Goal: Connect with others: Connect with others

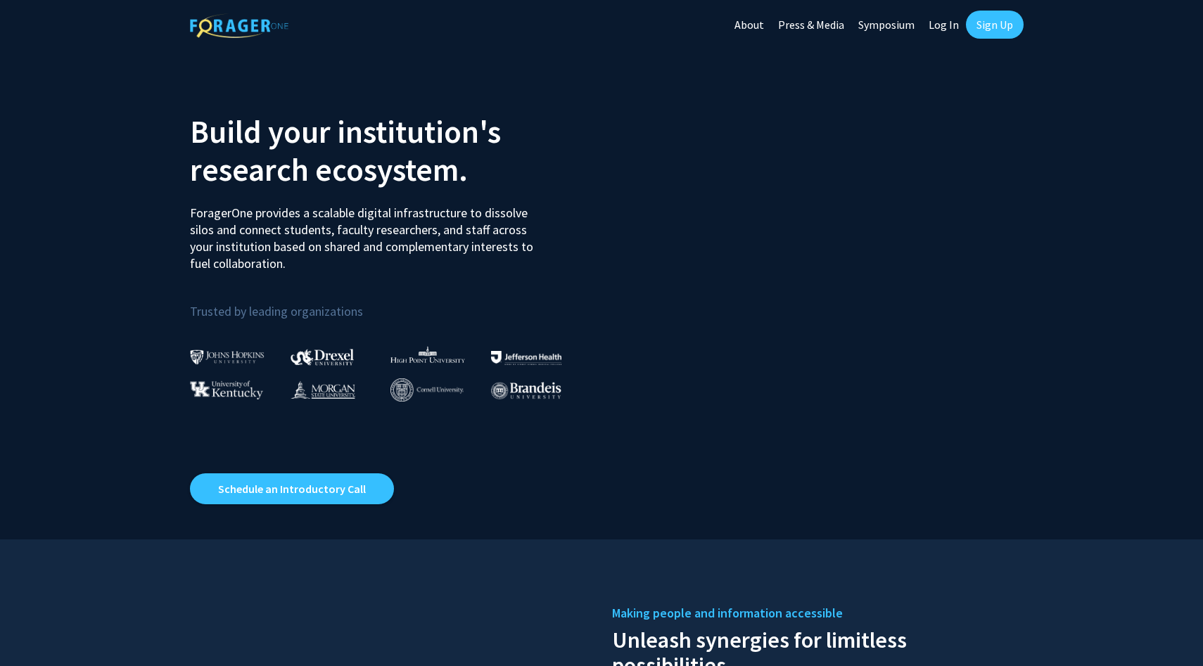
click at [941, 32] on link "Log In" at bounding box center [944, 24] width 44 height 49
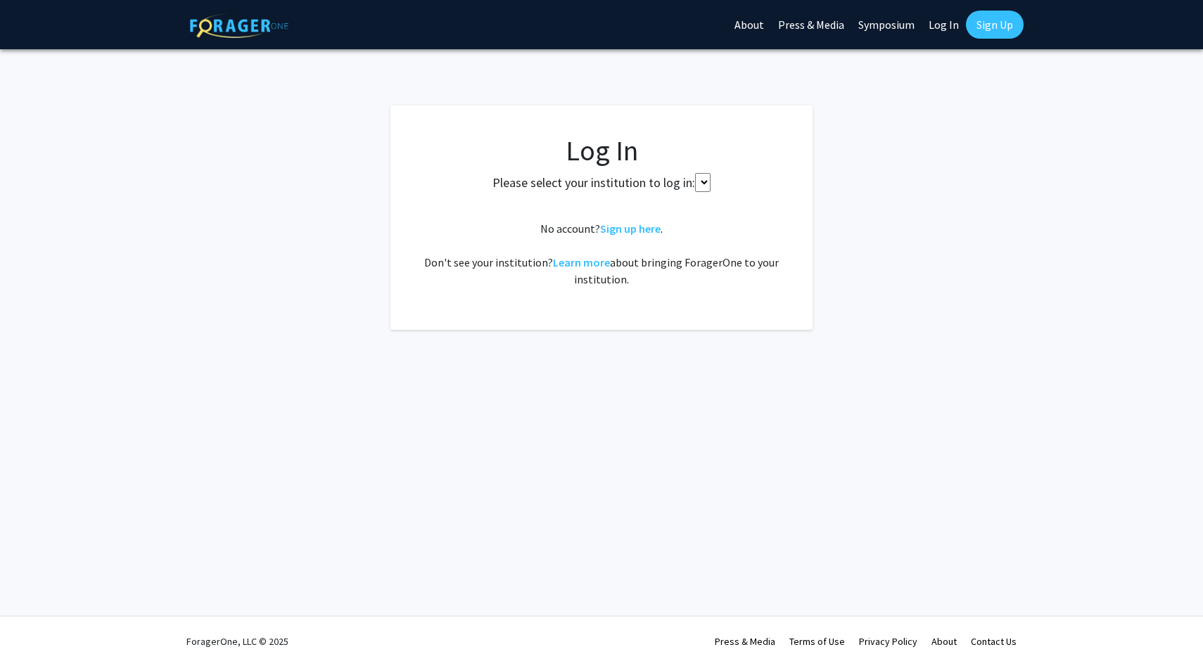
select select
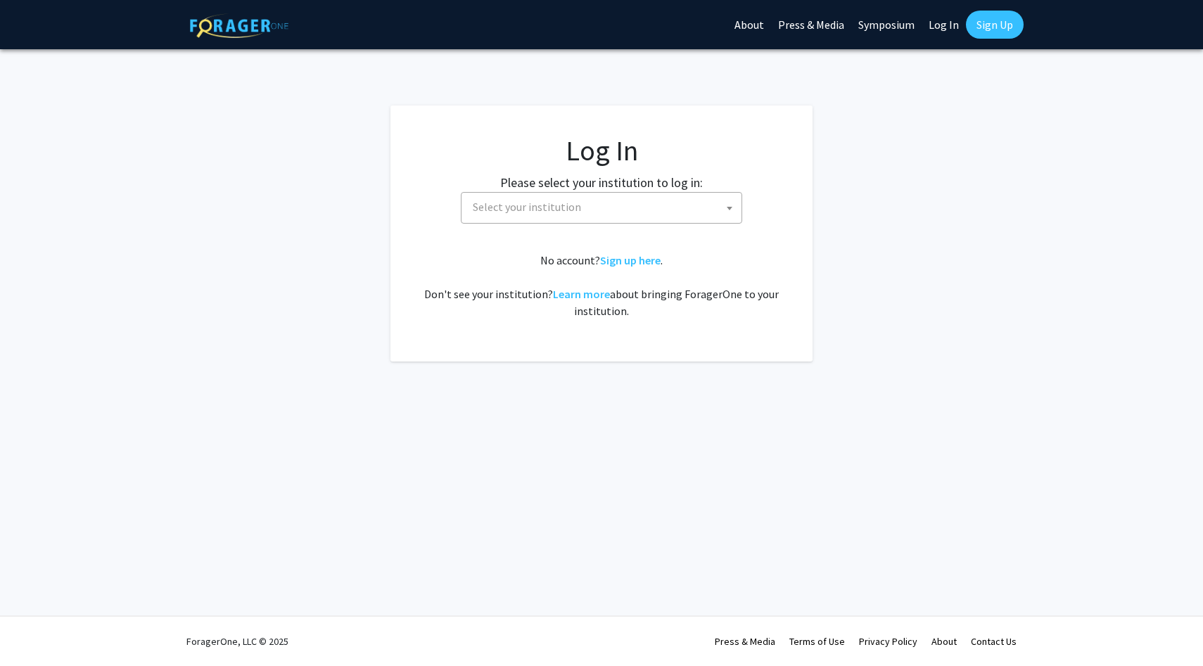
click at [944, 26] on link "Log In" at bounding box center [944, 24] width 44 height 49
click at [643, 196] on span "Select your institution" at bounding box center [604, 207] width 274 height 29
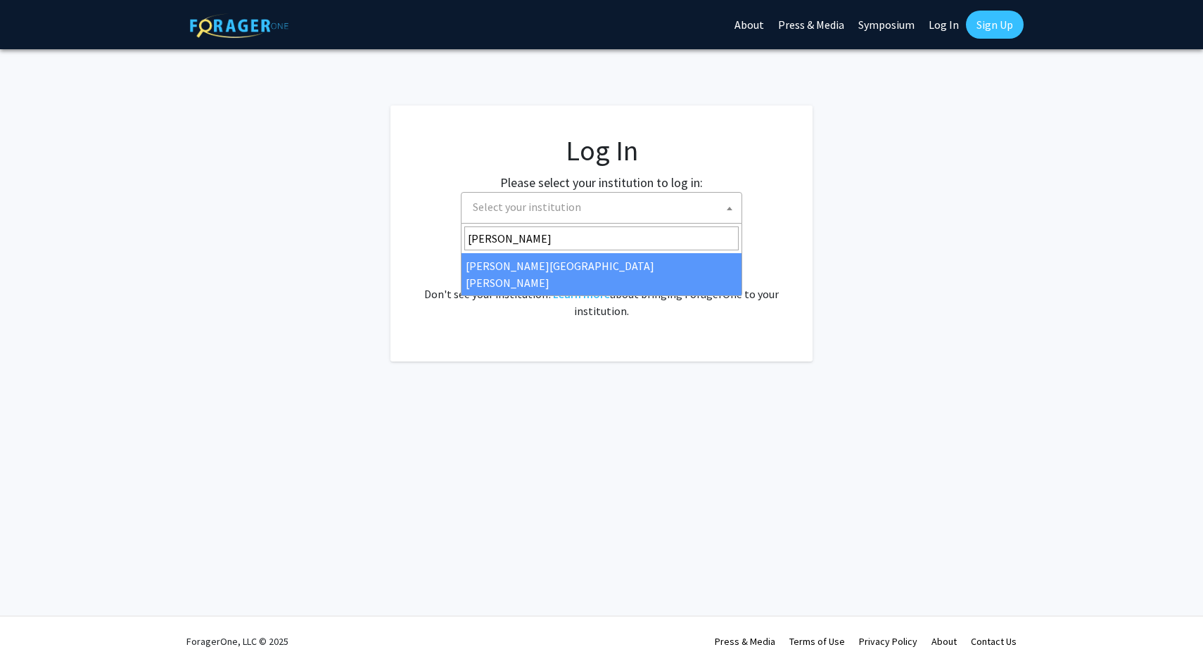
type input "[PERSON_NAME]"
select select "1"
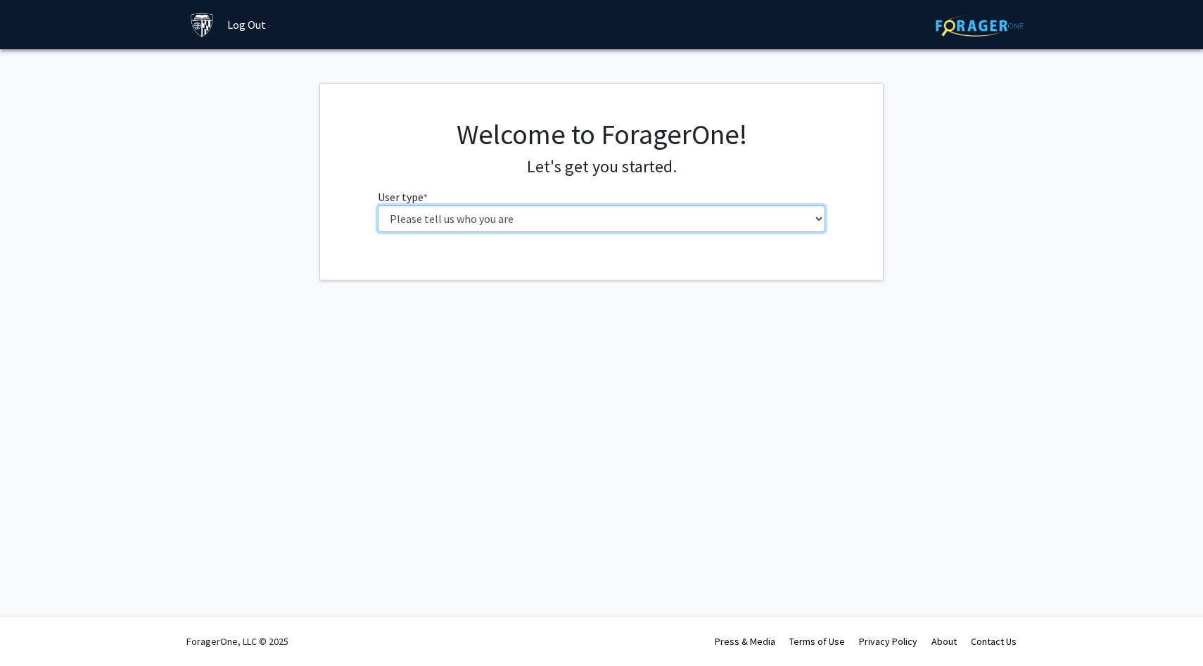
click at [482, 223] on select "Please tell us who you are Undergraduate Student Master's Student Doctoral Cand…" at bounding box center [602, 218] width 448 height 27
select select "1: undergrad"
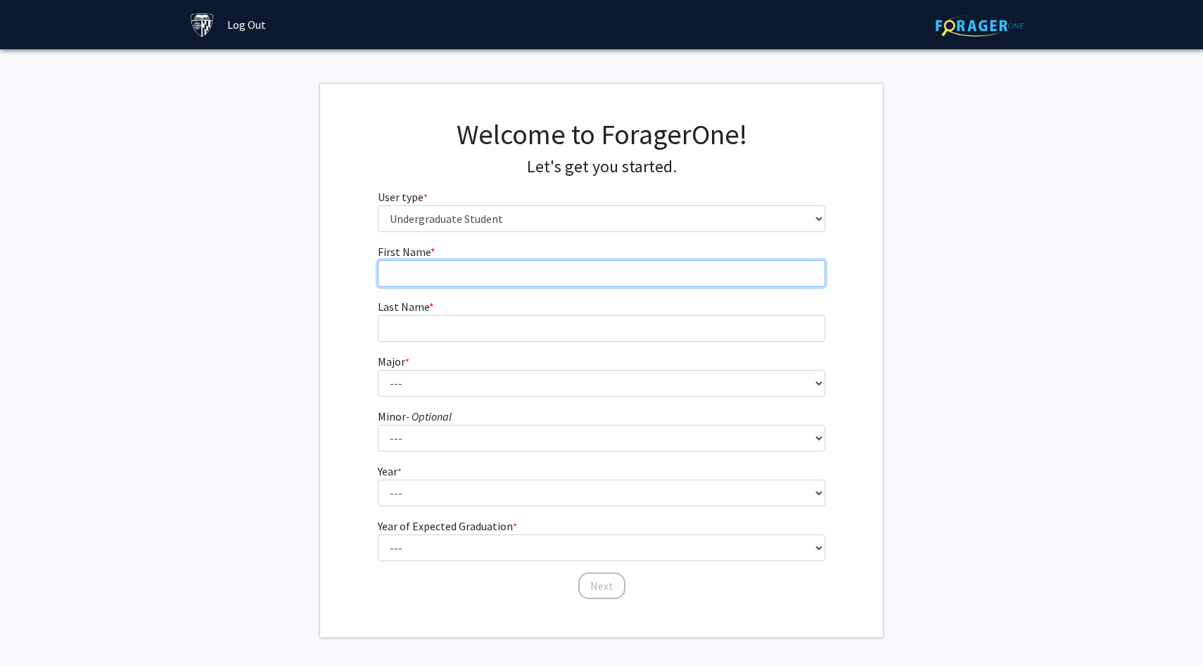
click at [519, 279] on input "First Name * required" at bounding box center [602, 273] width 448 height 27
type input "E"
type input "Grace"
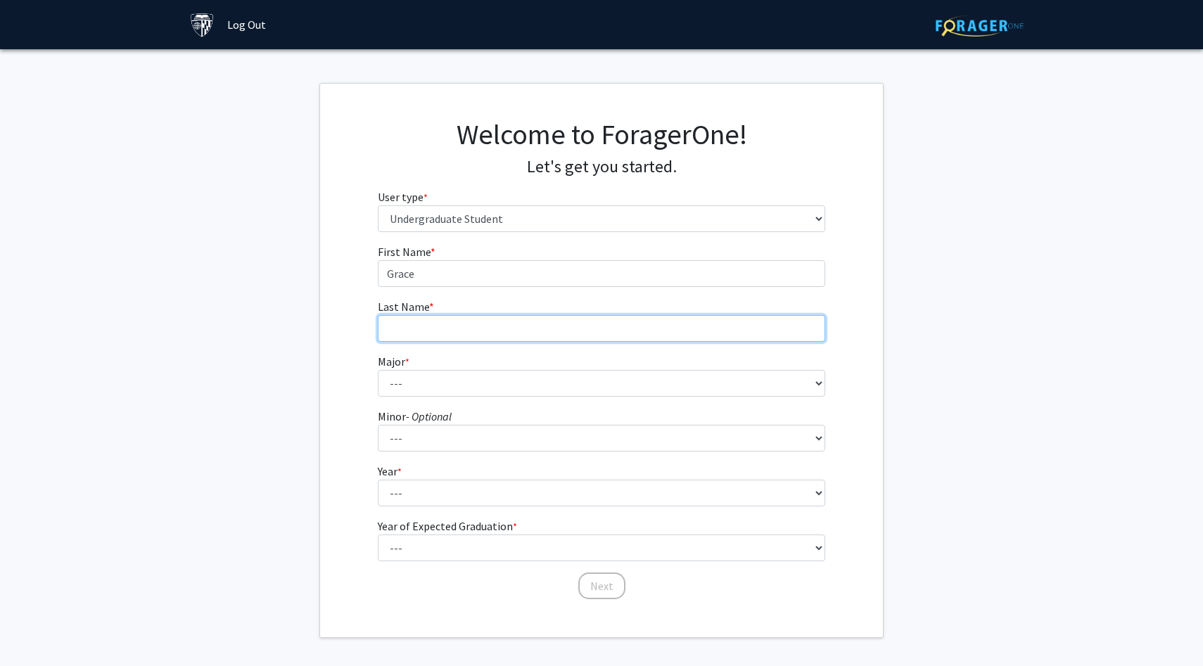
click at [481, 334] on input "Last Name * required" at bounding box center [602, 328] width 448 height 27
type input "y"
type input "Yang"
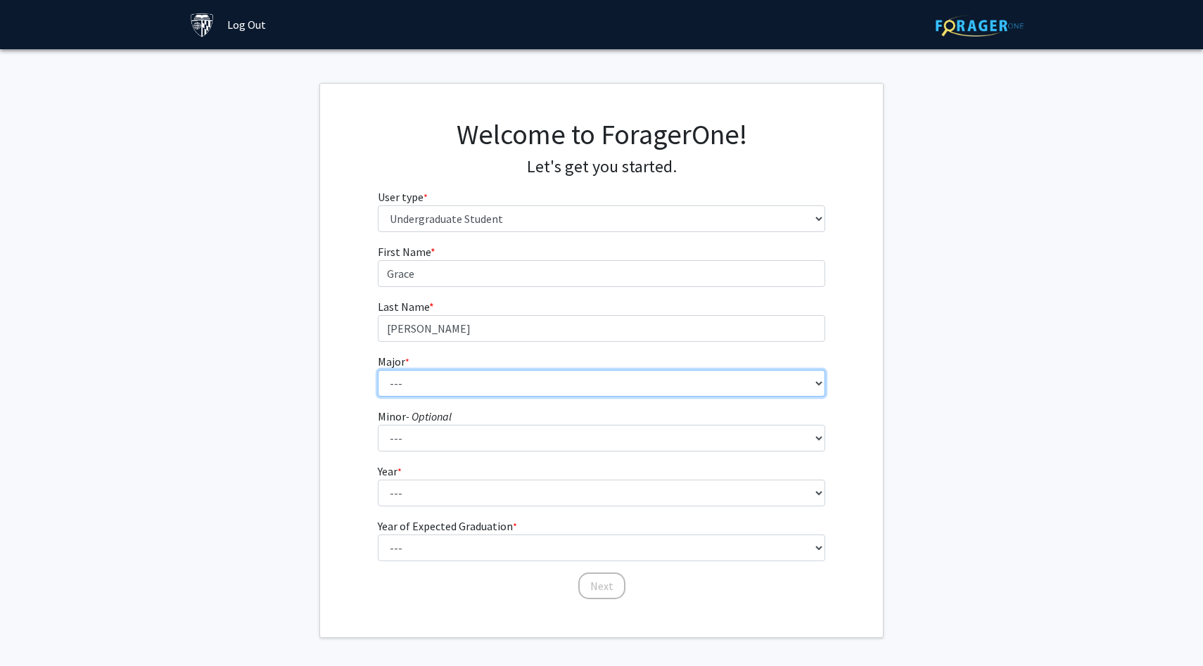
click at [486, 380] on select "--- Africana Studies Anthropology Applied Mathematics & Statistics Archaeology …" at bounding box center [602, 383] width 448 height 27
select select "51: 63"
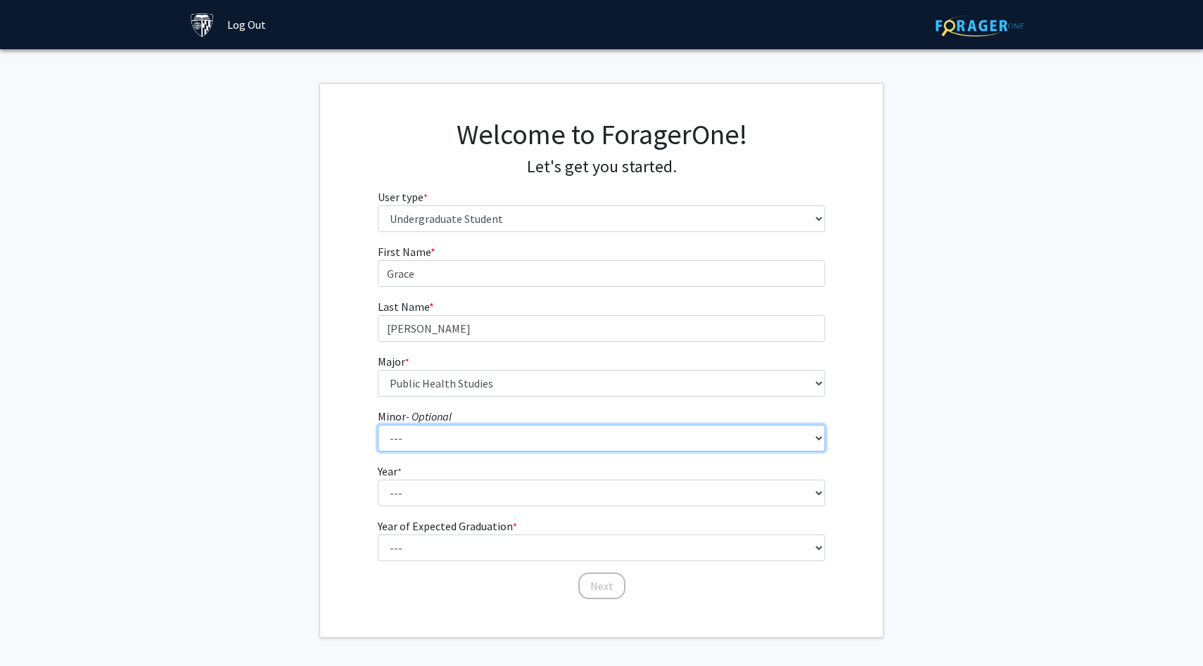
click at [413, 442] on select "--- Accounting and Financial Management Africana Studies Anthropology Applied M…" at bounding box center [602, 438] width 448 height 27
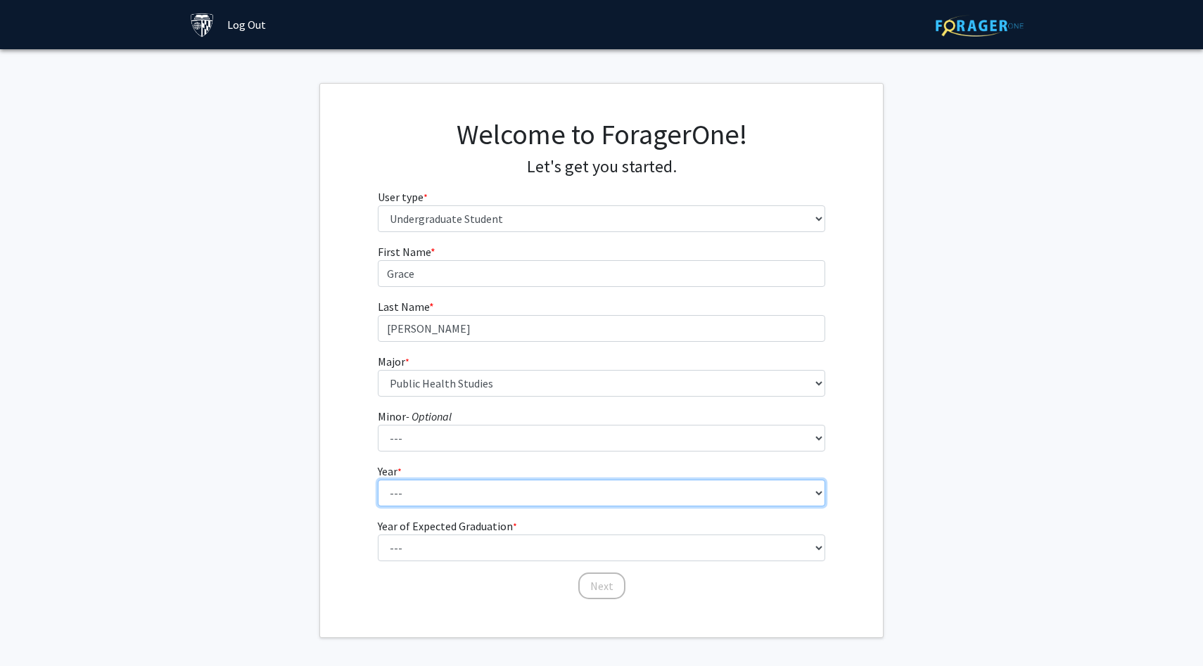
click at [412, 500] on select "--- First-year Sophomore Junior Senior Postbaccalaureate Certificate" at bounding box center [602, 493] width 448 height 27
select select "1: first-year"
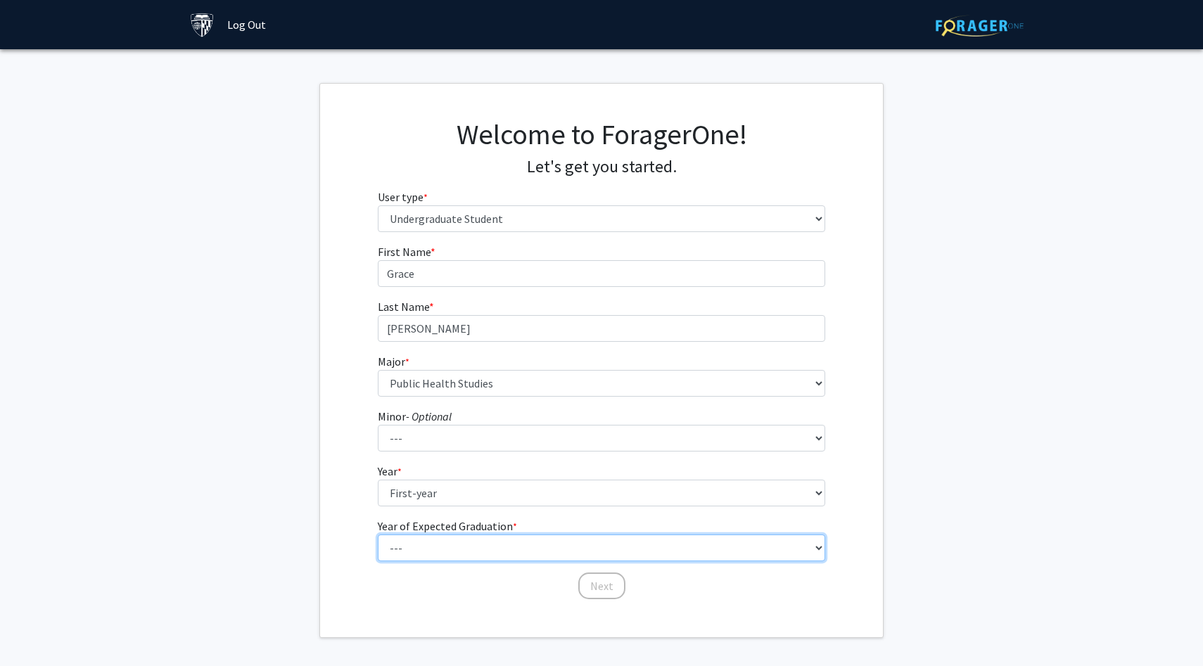
click at [412, 553] on select "--- 2025 2026 2027 2028 2029 2030 2031 2032 2033 2034" at bounding box center [602, 548] width 448 height 27
select select "5: 2029"
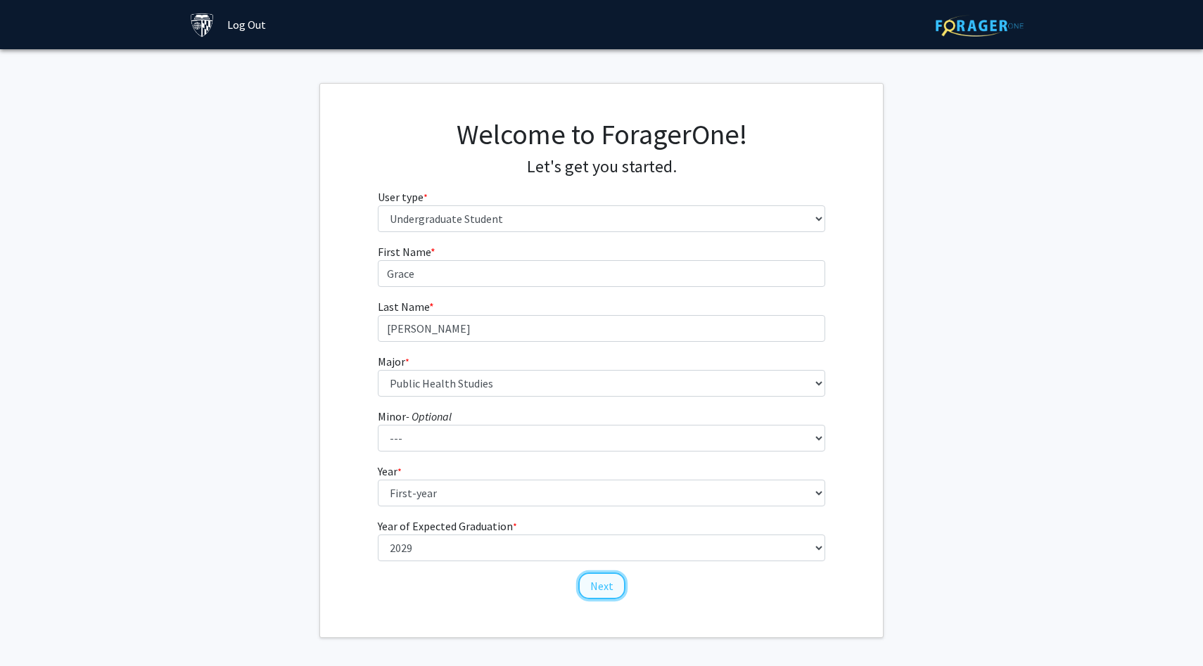
click at [604, 588] on button "Next" at bounding box center [601, 586] width 47 height 27
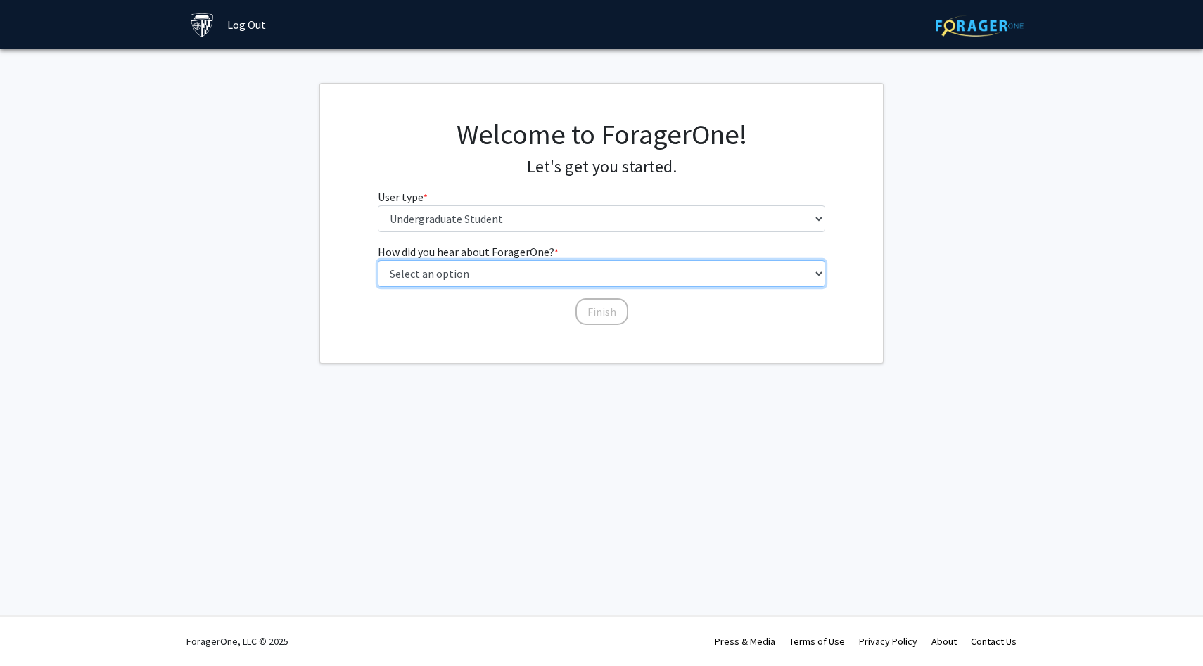
click at [460, 272] on select "Select an option Peer/student recommendation Faculty/staff recommendation Unive…" at bounding box center [602, 273] width 448 height 27
select select "3: university_website"
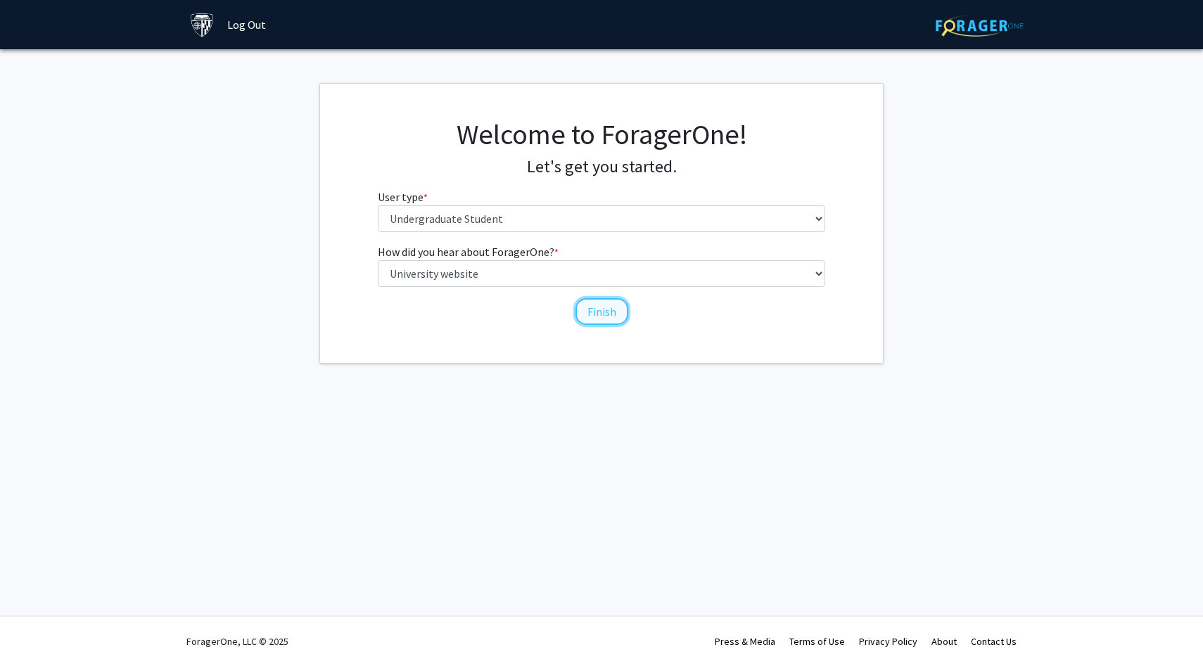
click at [580, 313] on button "Finish" at bounding box center [601, 311] width 53 height 27
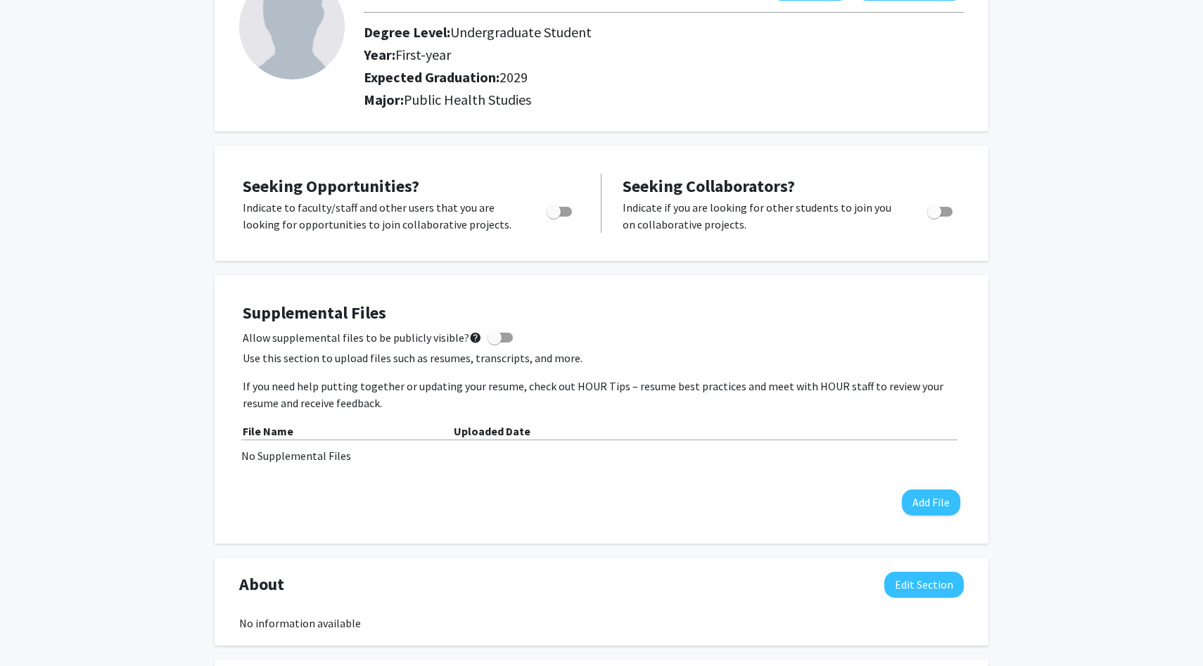
scroll to position [132, 0]
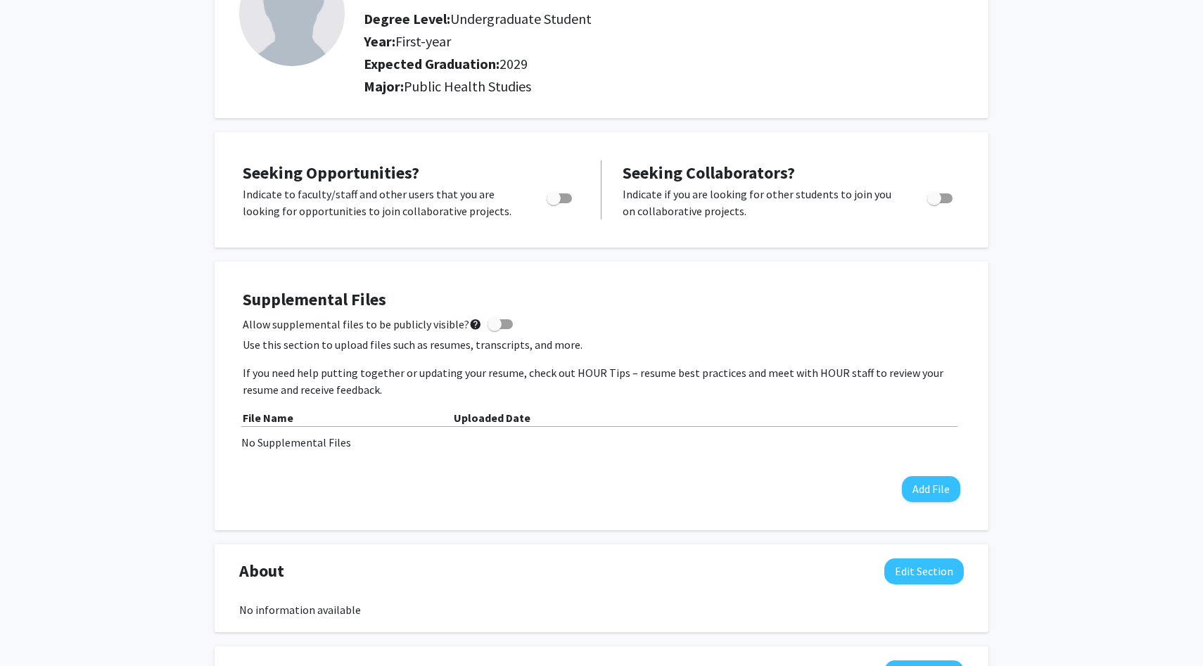
click at [561, 203] on span "Toggle" at bounding box center [554, 198] width 14 height 14
click at [554, 203] on input "Are you actively seeking opportunities?" at bounding box center [553, 203] width 1 height 1
checkbox input "true"
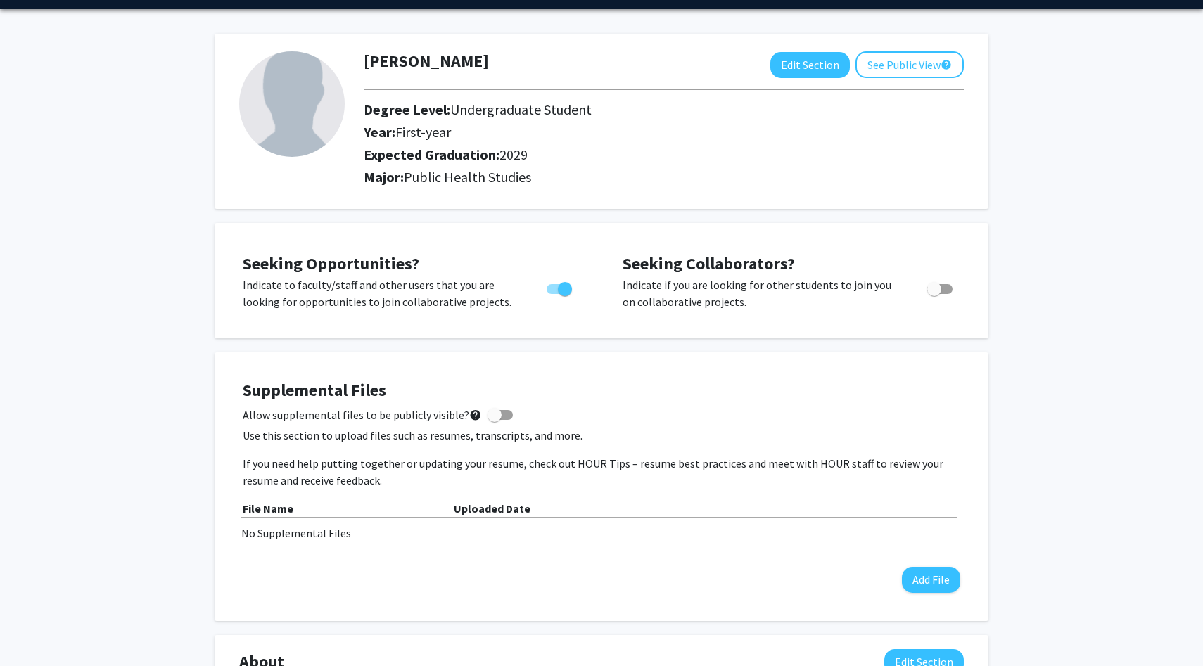
scroll to position [0, 0]
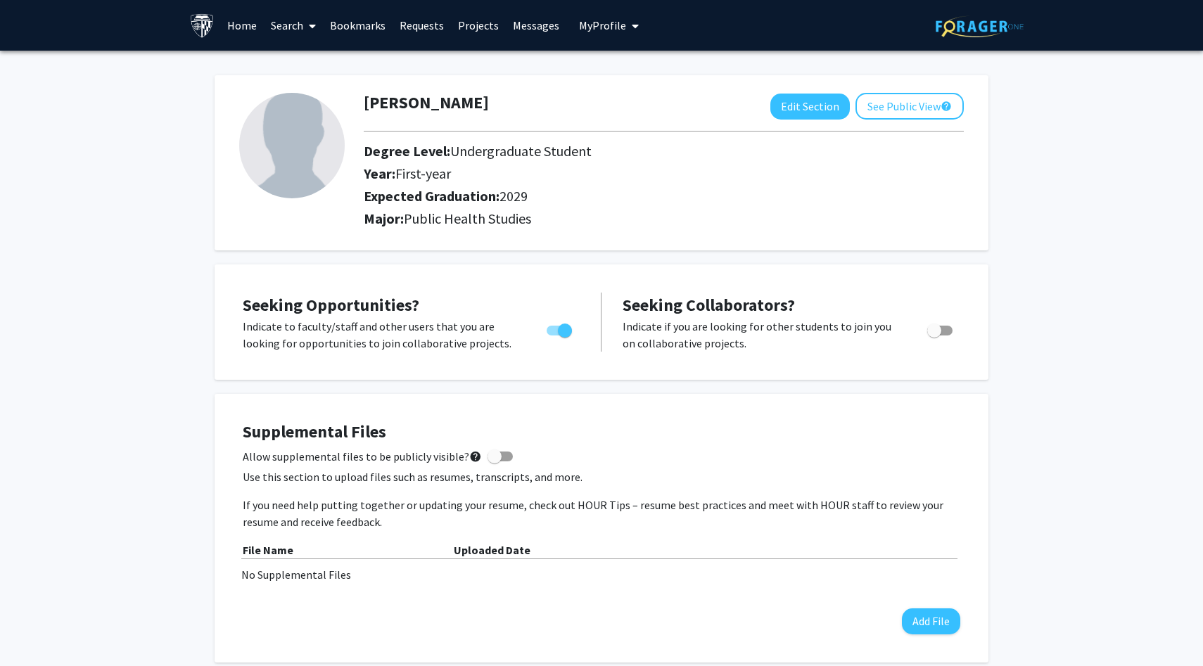
click at [241, 25] on link "Home" at bounding box center [242, 25] width 44 height 49
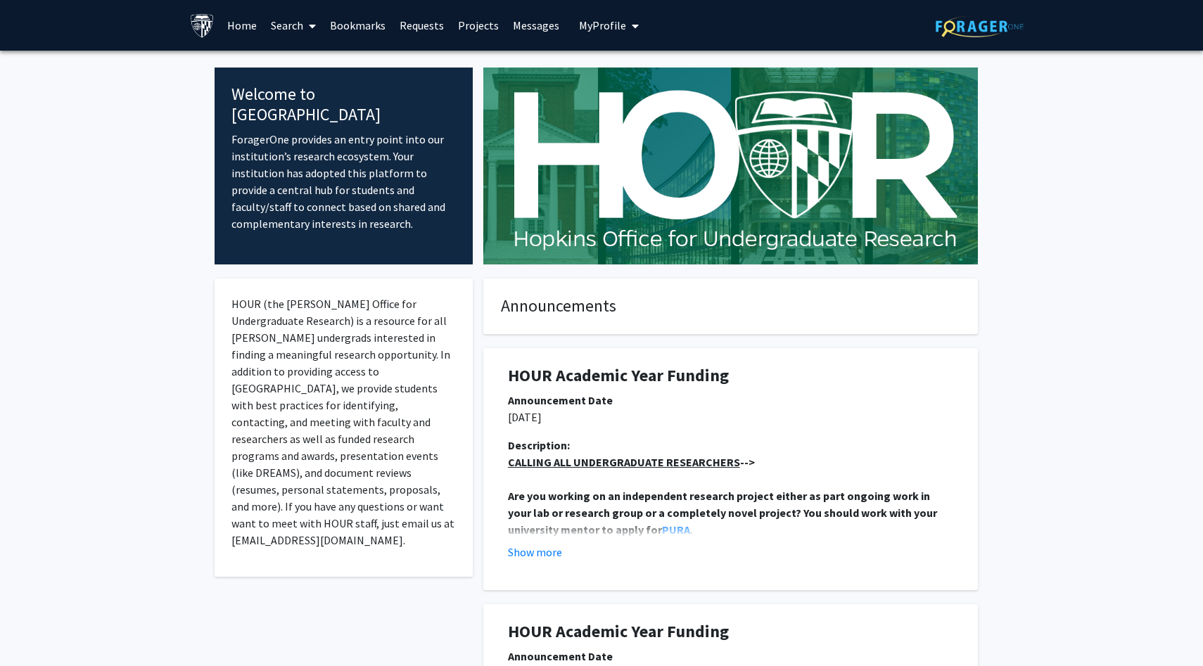
click at [312, 22] on icon at bounding box center [312, 25] width 7 height 11
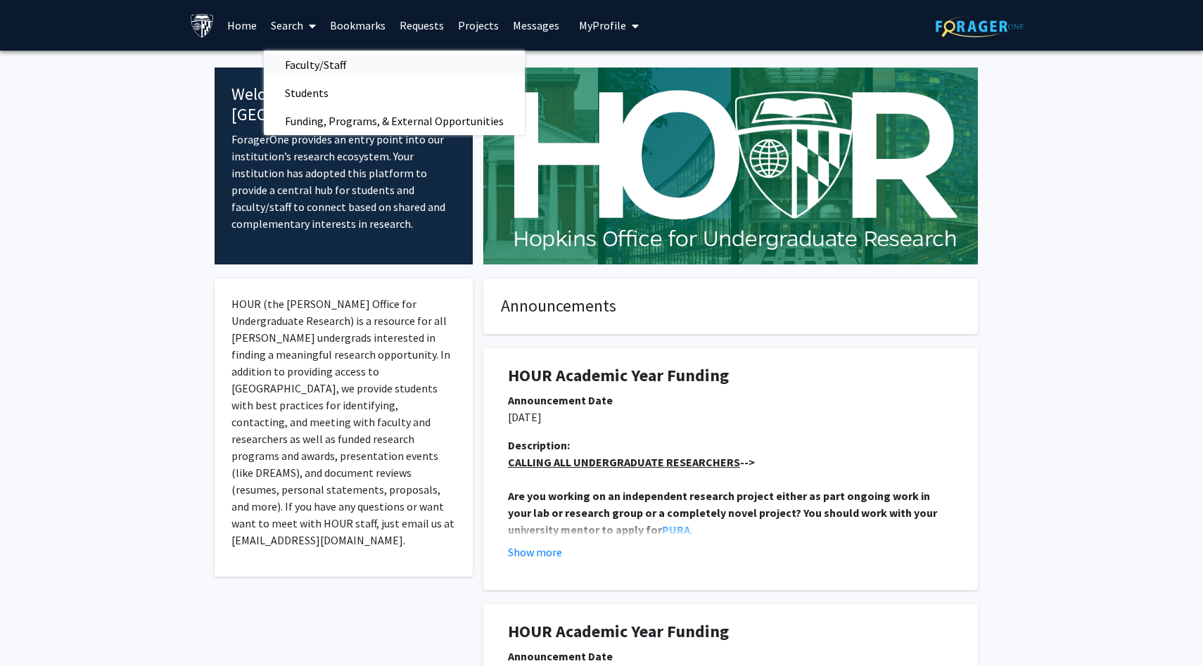
click at [326, 58] on span "Faculty/Staff" at bounding box center [315, 65] width 103 height 28
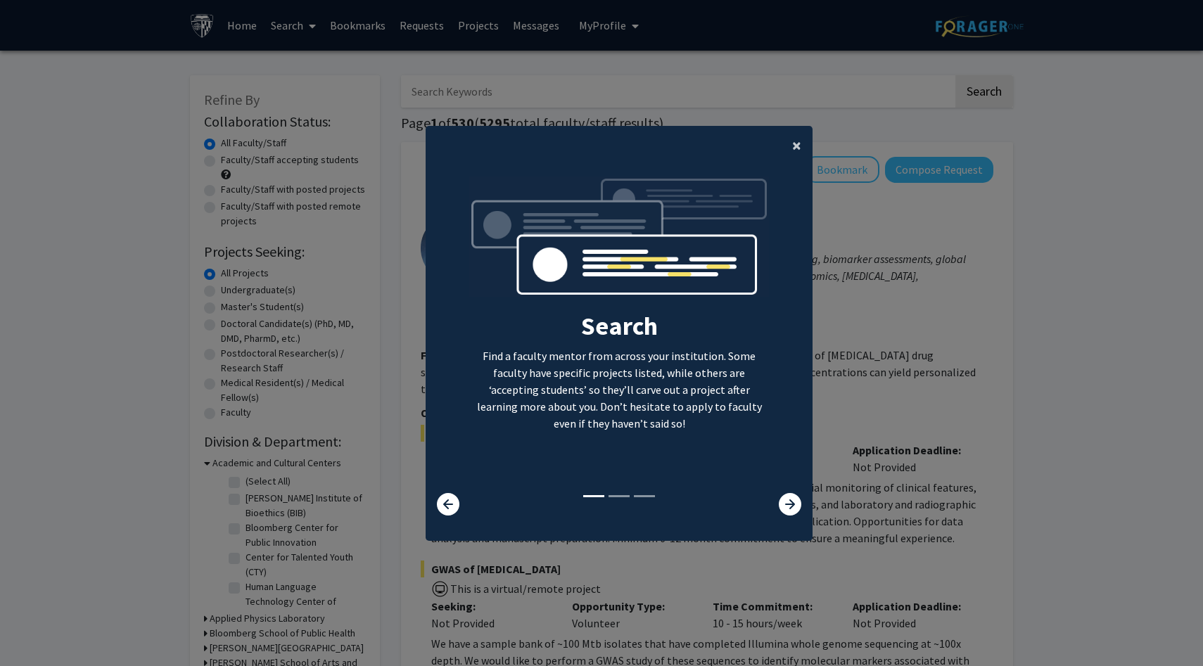
click at [794, 144] on span "×" at bounding box center [796, 145] width 9 height 22
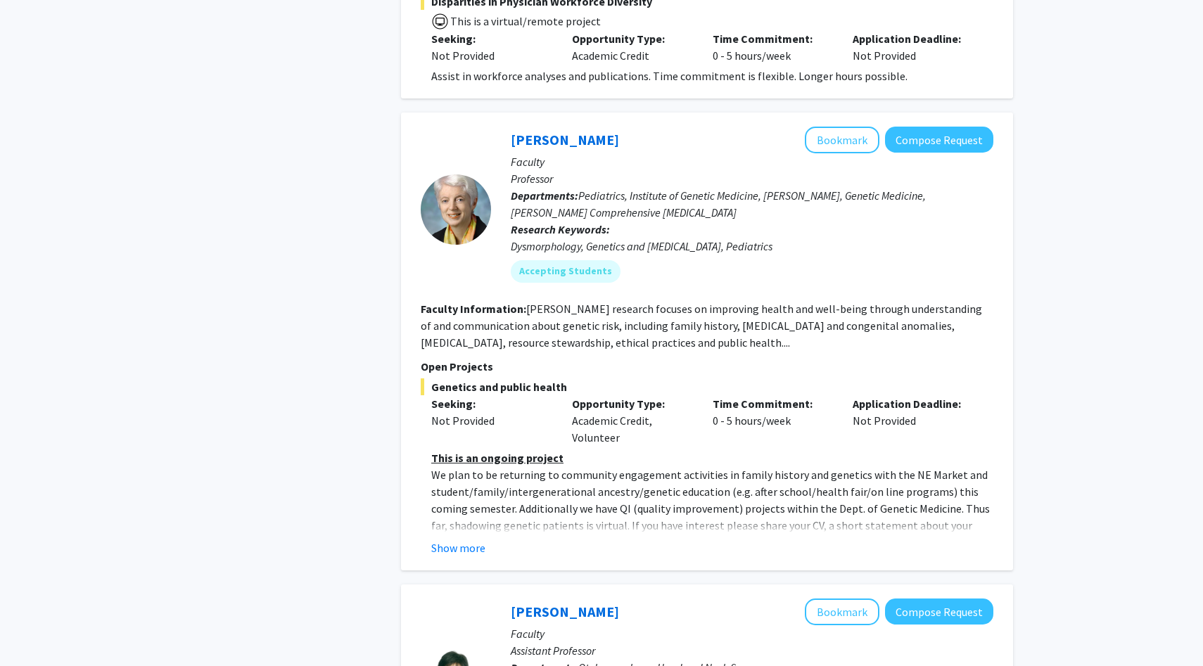
scroll to position [6131, 0]
click at [464, 406] on div "Joann Bodurtha Bookmark Compose Request Faculty Professor Departments: Pediatri…" at bounding box center [707, 343] width 612 height 458
click at [474, 541] on button "Show more" at bounding box center [458, 549] width 54 height 17
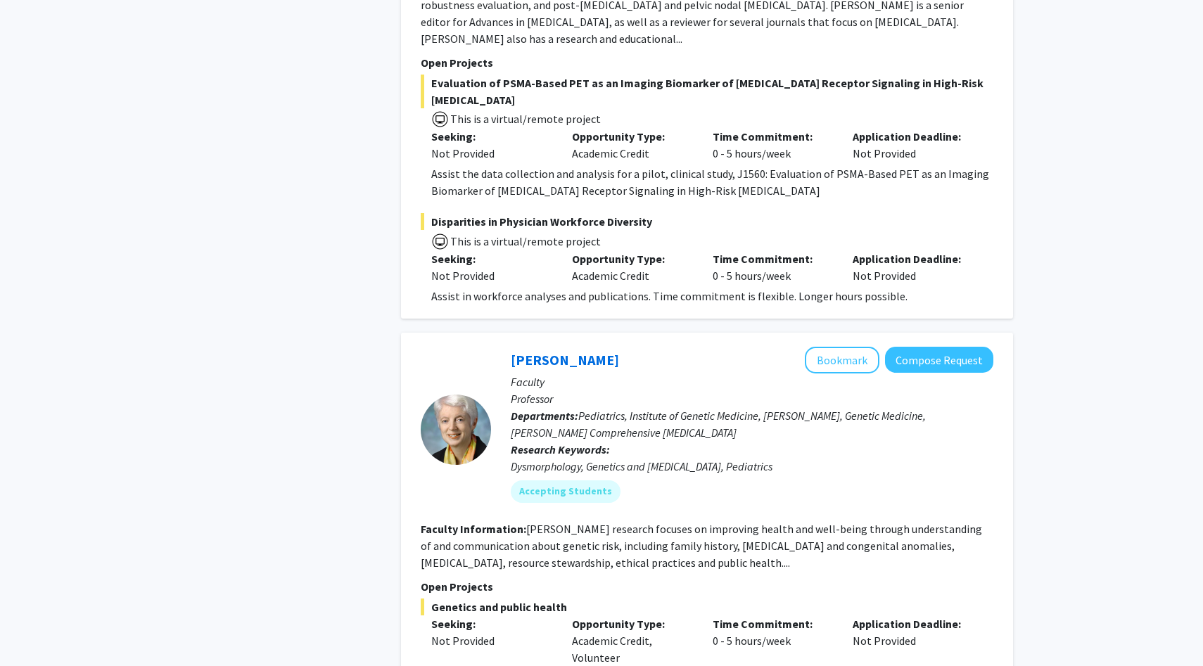
scroll to position [5911, 0]
click at [956, 348] on button "Compose Request" at bounding box center [939, 361] width 108 height 26
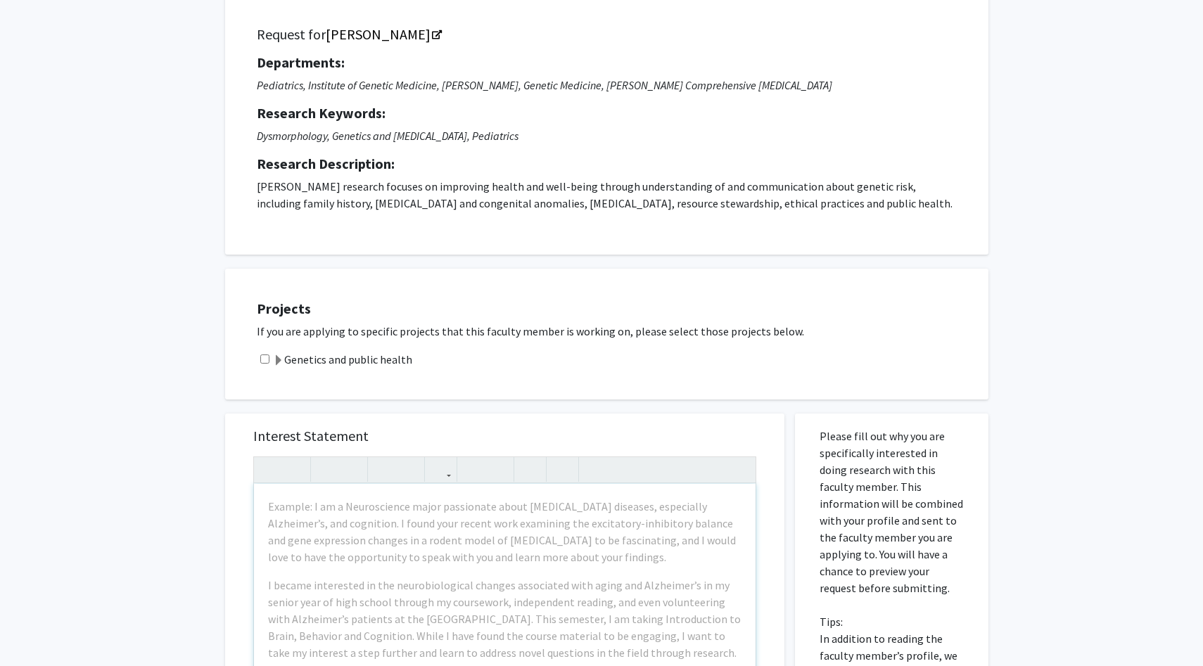
scroll to position [98, 0]
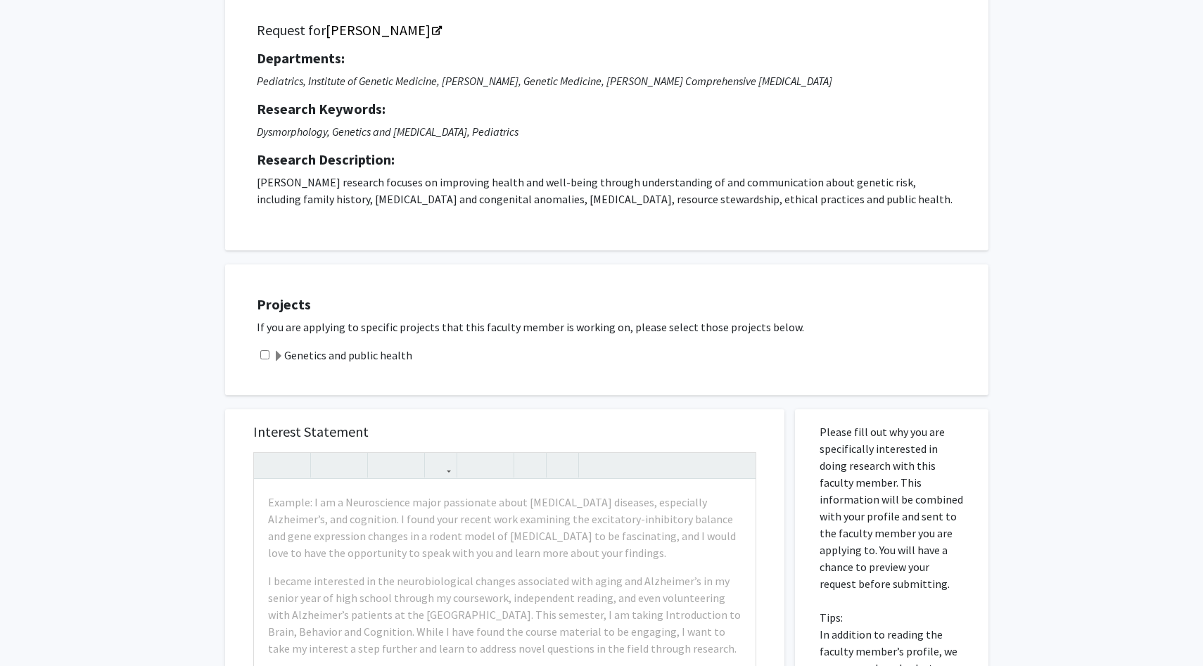
click at [378, 355] on label "Genetics and public health" at bounding box center [342, 355] width 139 height 17
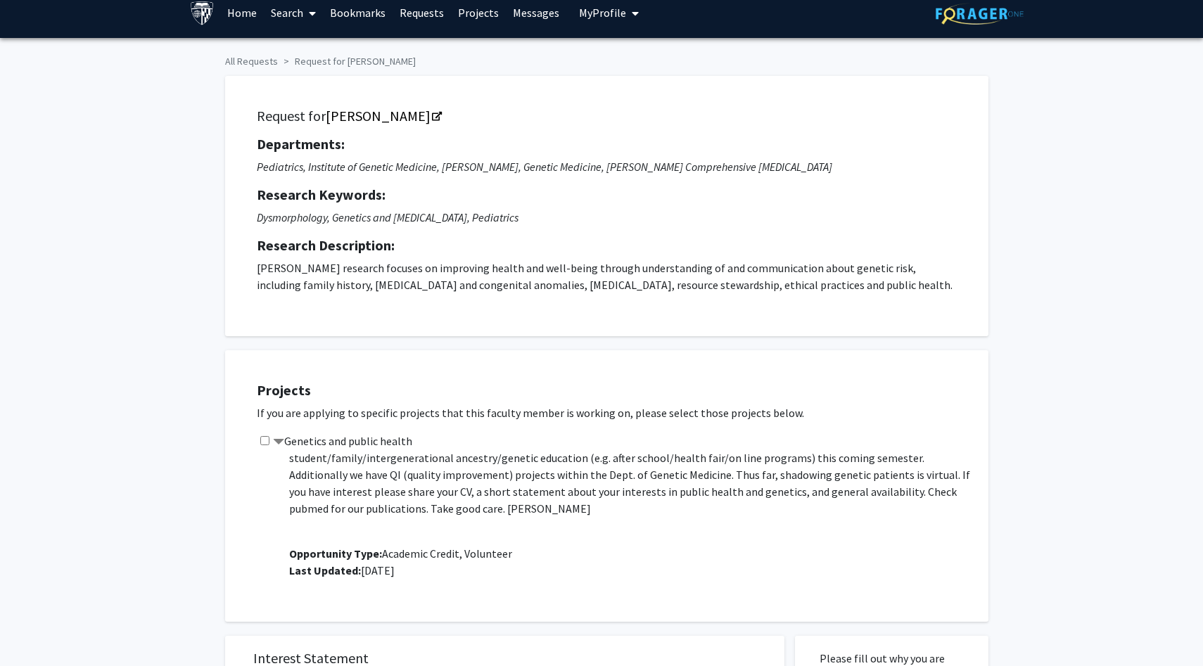
scroll to position [0, 0]
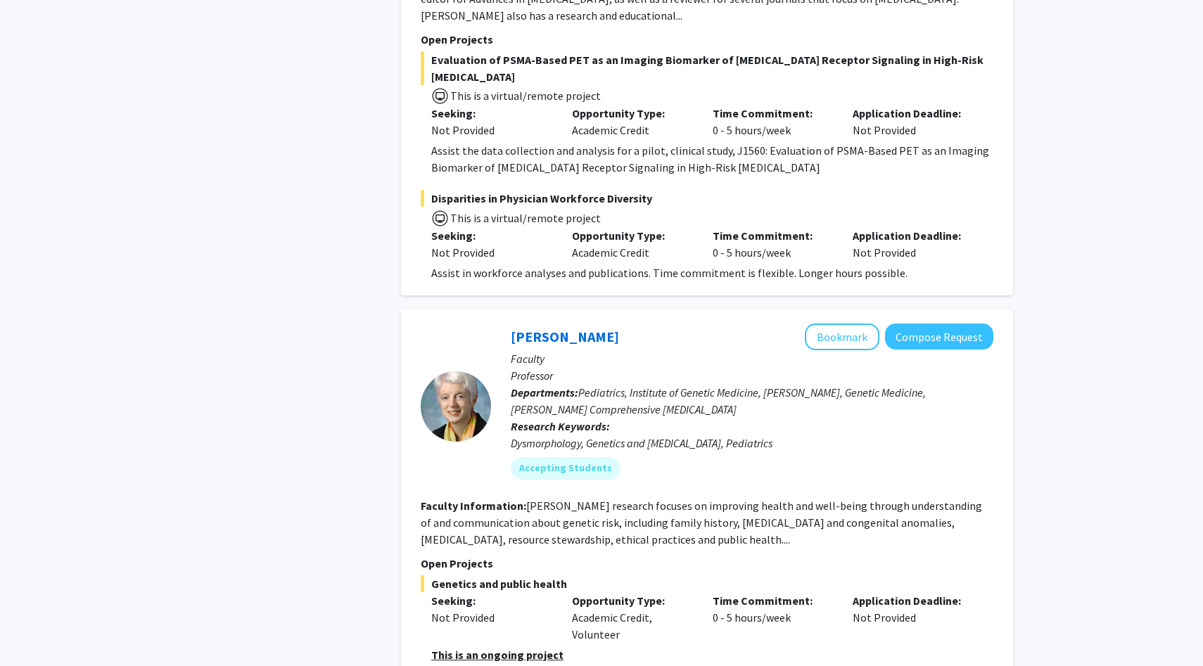
scroll to position [5899, 0]
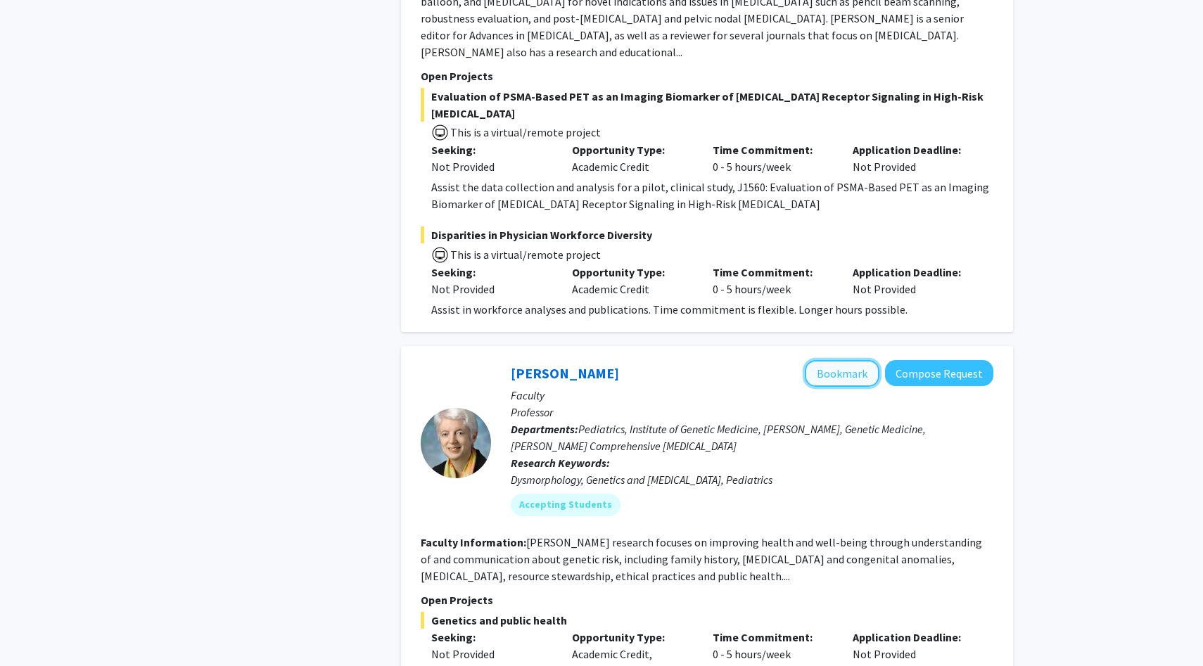
click at [847, 360] on button "Bookmark" at bounding box center [842, 373] width 75 height 27
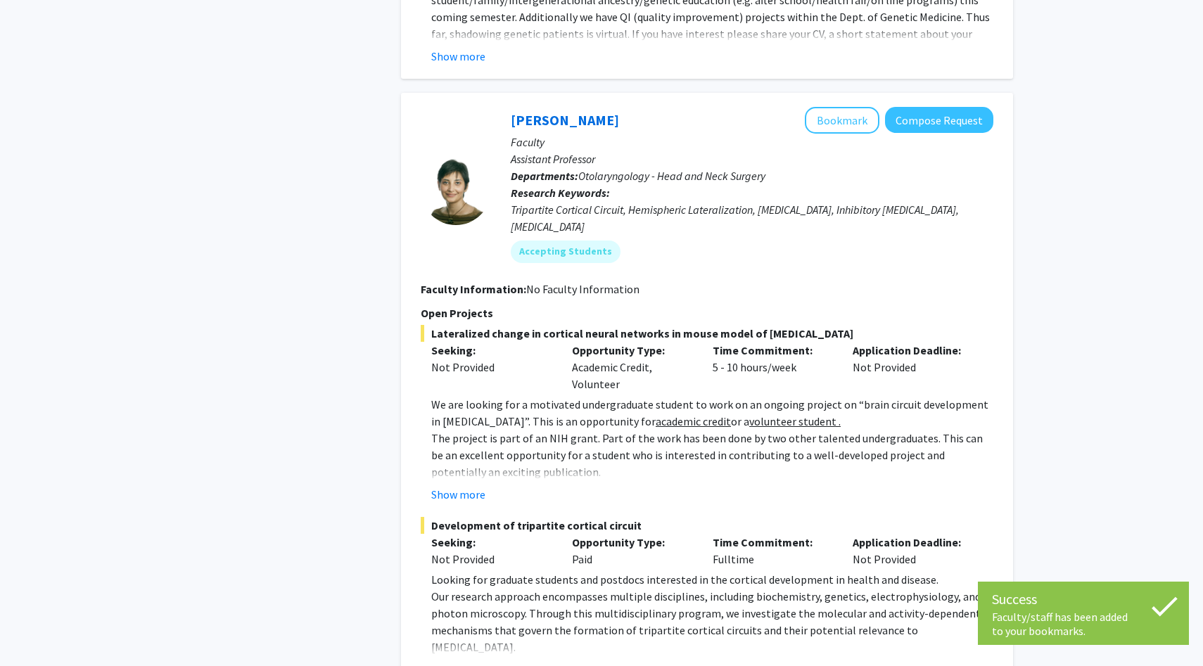
scroll to position [6637, 0]
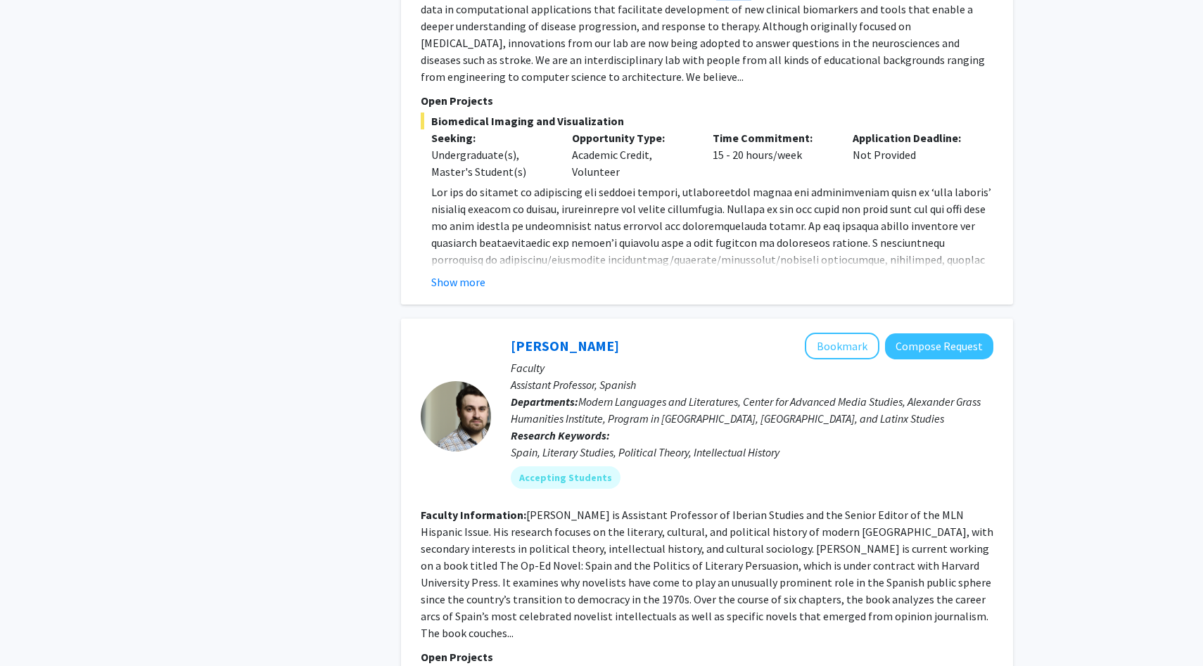
scroll to position [3836, 0]
